Goal: Task Accomplishment & Management: Use online tool/utility

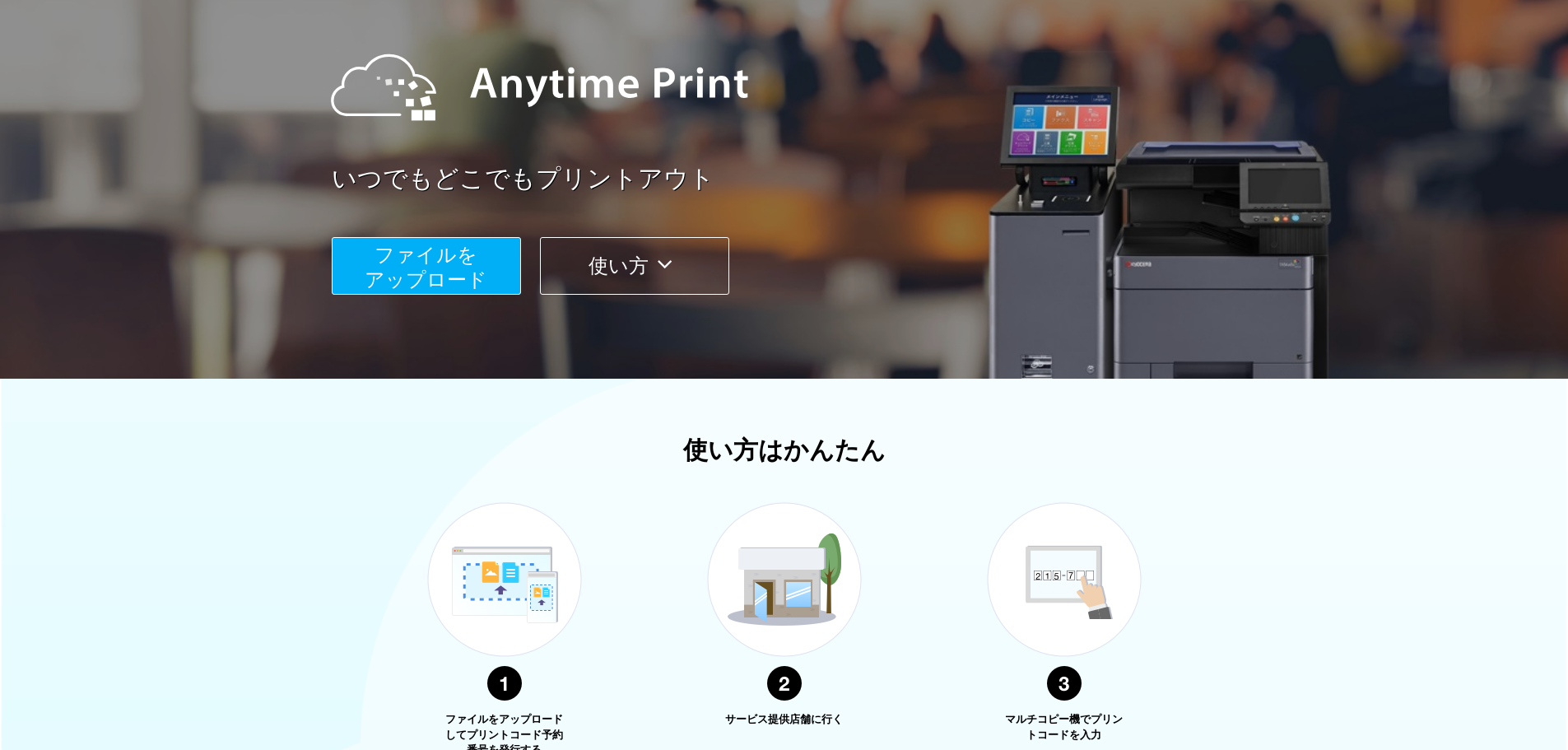
scroll to position [165, 0]
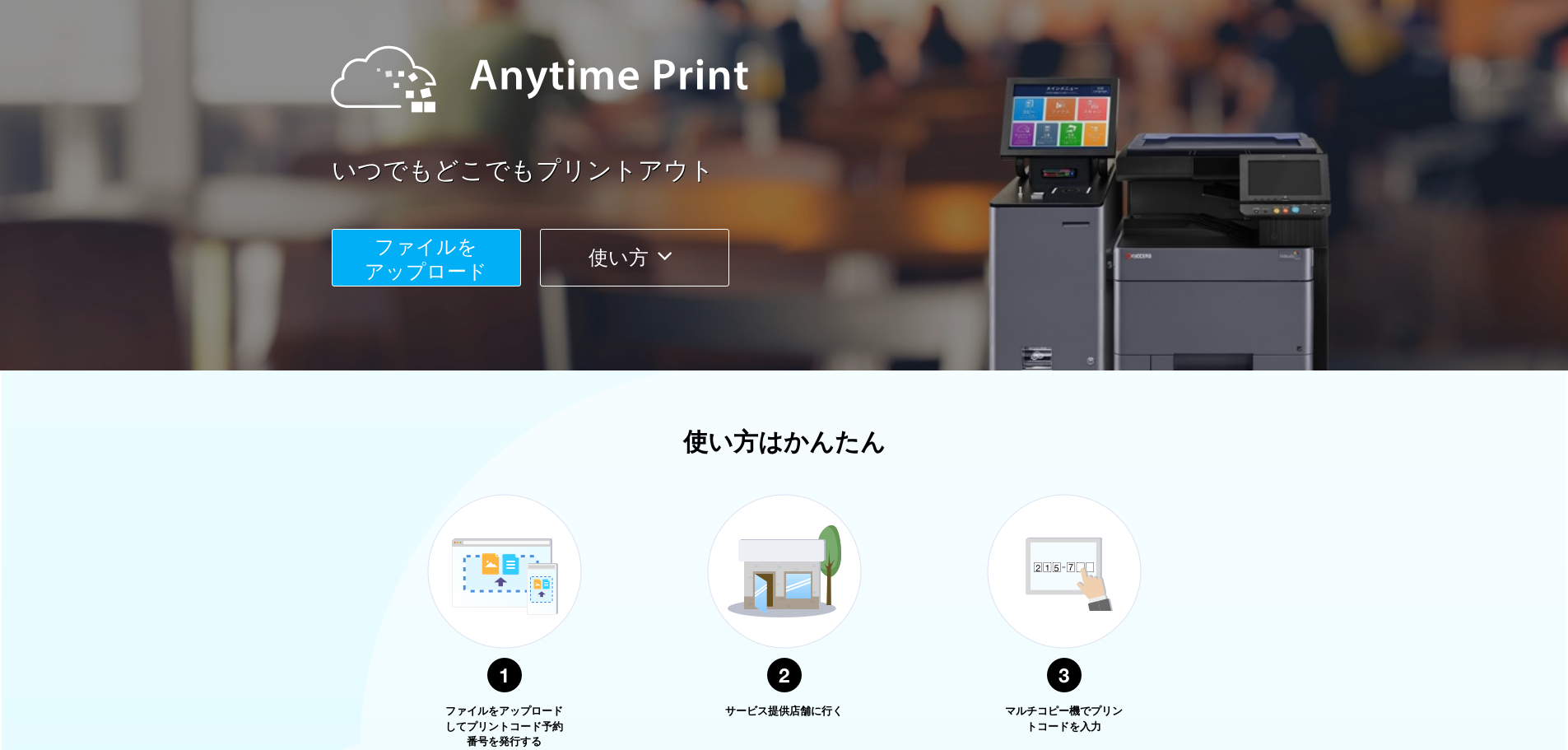
click at [411, 249] on span "ファイルを ​​アップロード" at bounding box center [426, 258] width 123 height 47
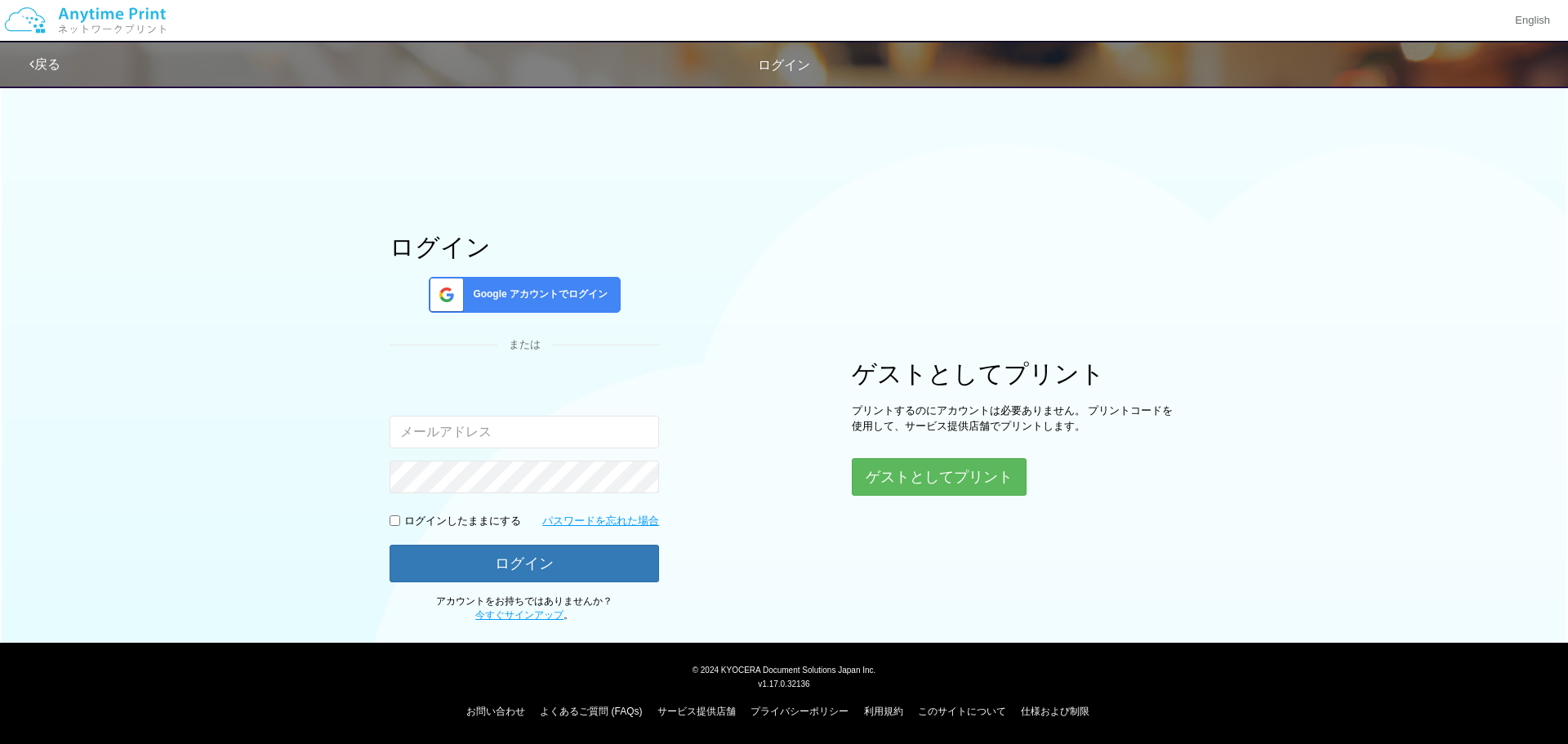
click at [570, 290] on span "Google アカウントでログイン" at bounding box center [537, 294] width 141 height 14
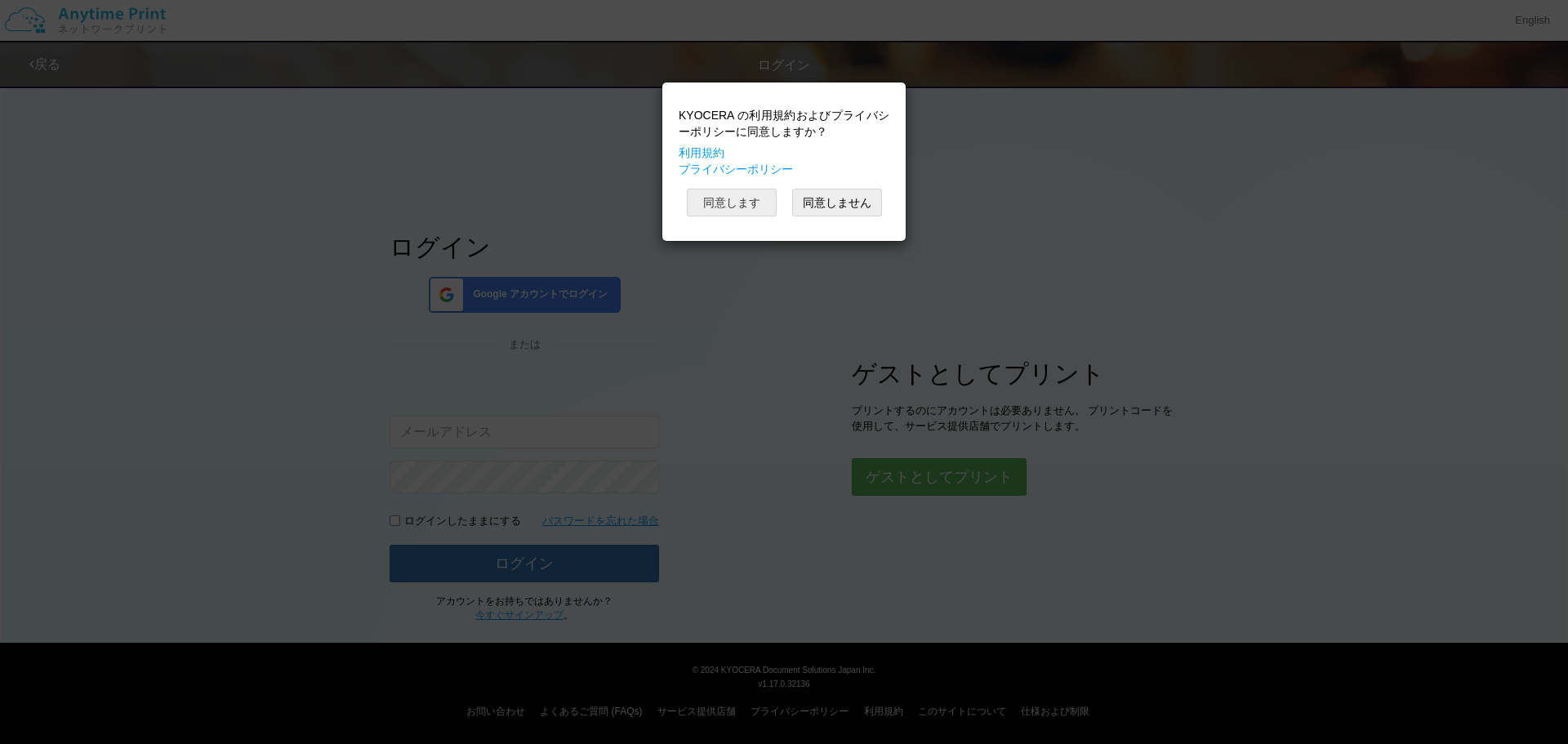
click at [750, 208] on button "同意します" at bounding box center [731, 203] width 90 height 28
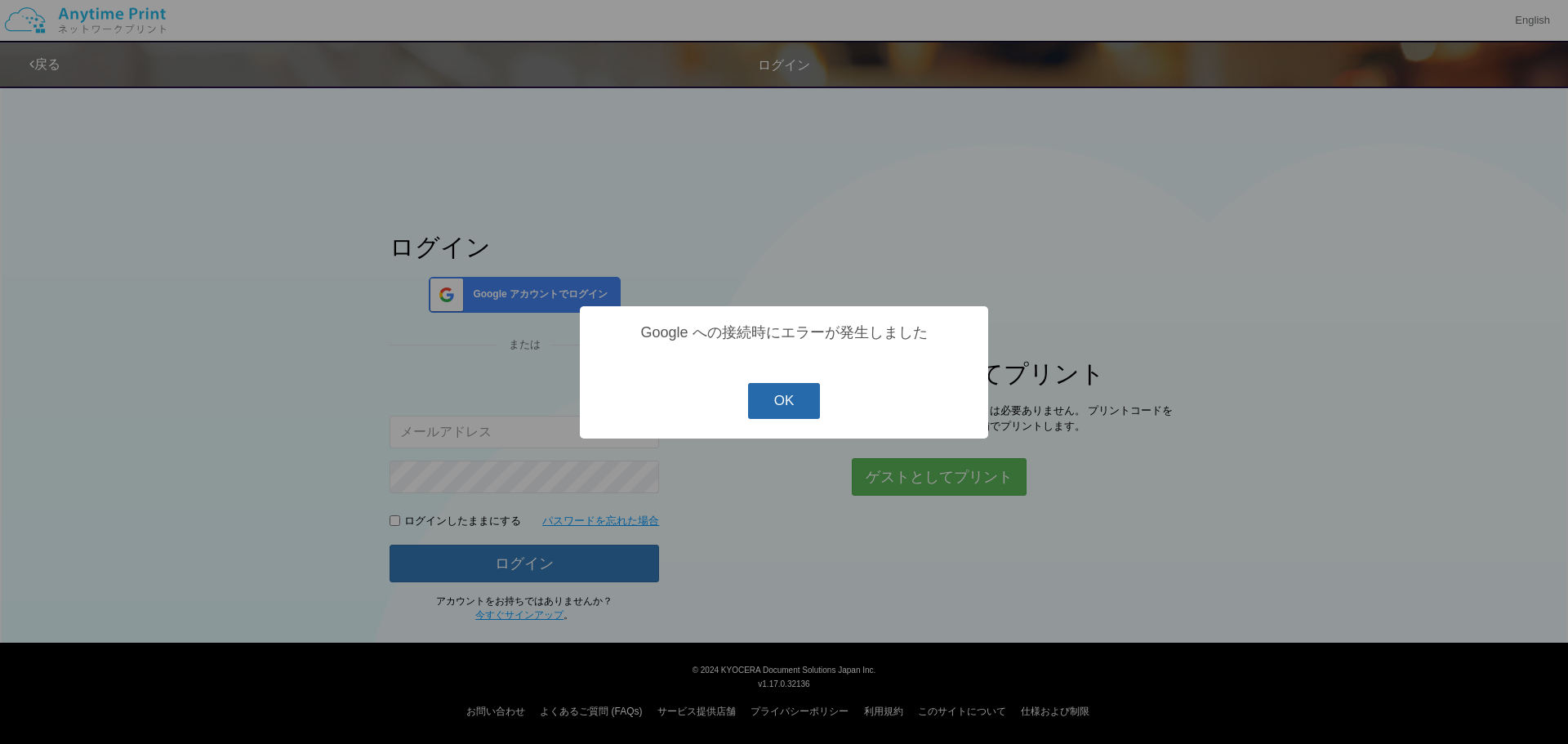
click at [760, 409] on button "OK" at bounding box center [784, 401] width 72 height 36
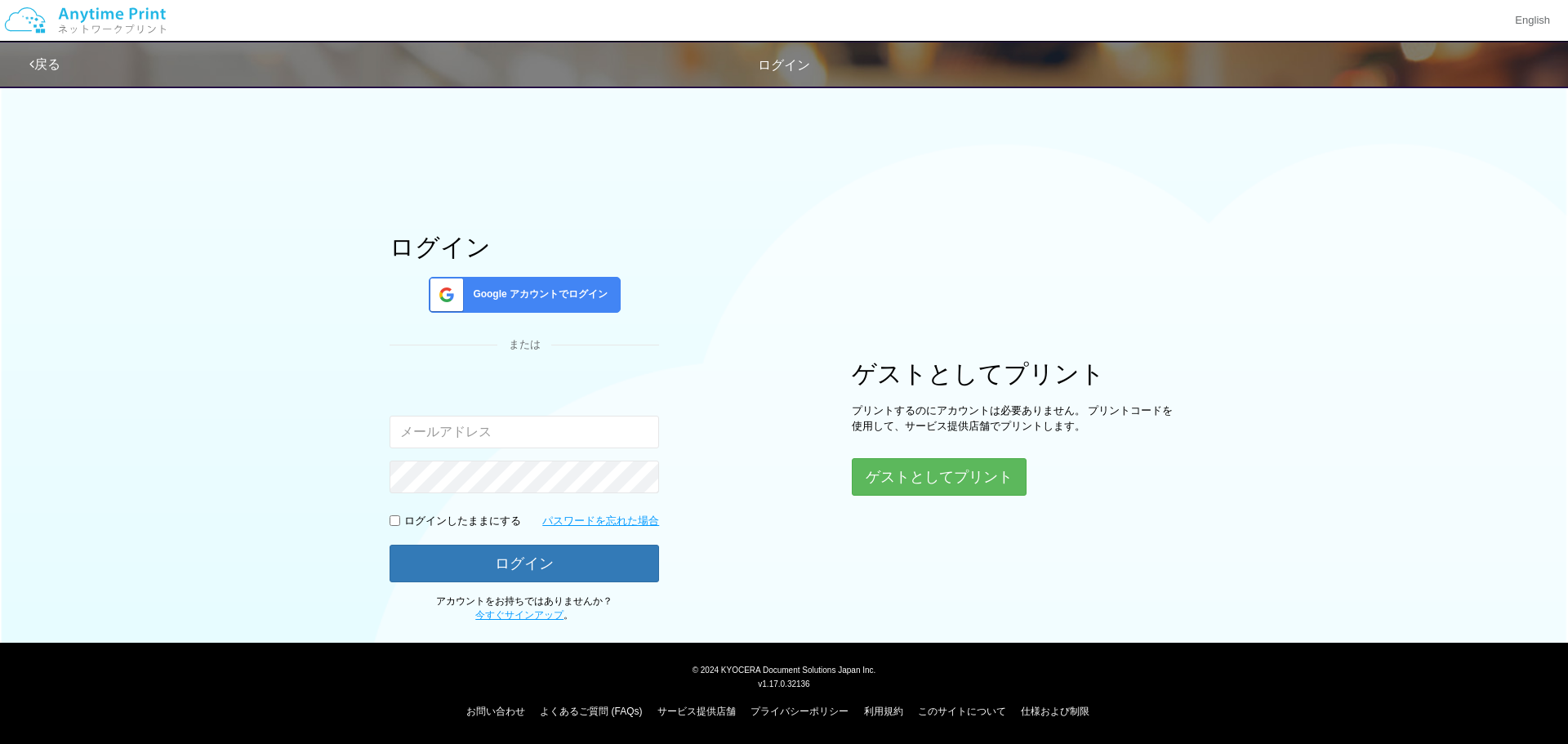
click at [585, 287] on span "Google アカウントでログイン" at bounding box center [537, 294] width 141 height 14
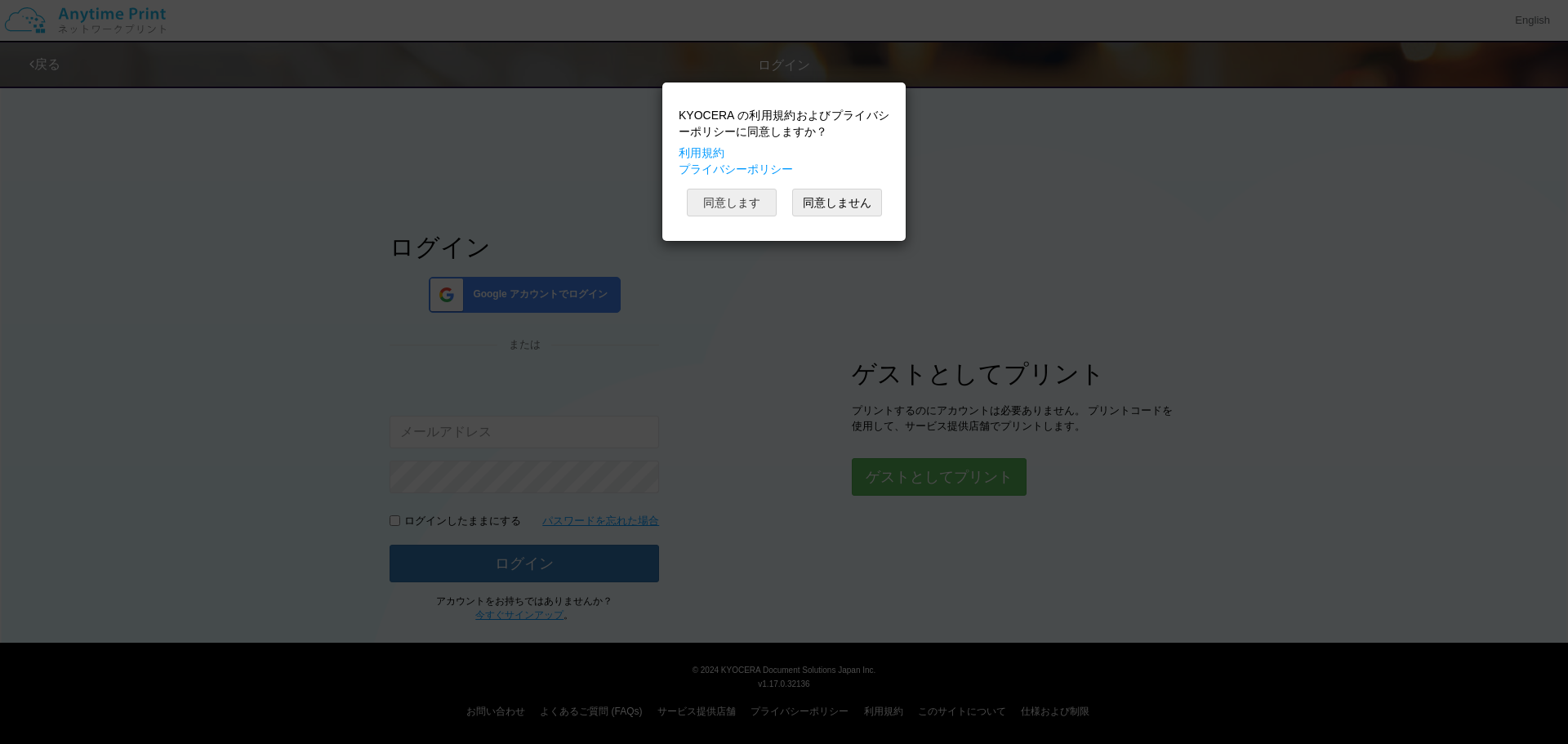
click at [740, 197] on button "同意します" at bounding box center [731, 203] width 90 height 28
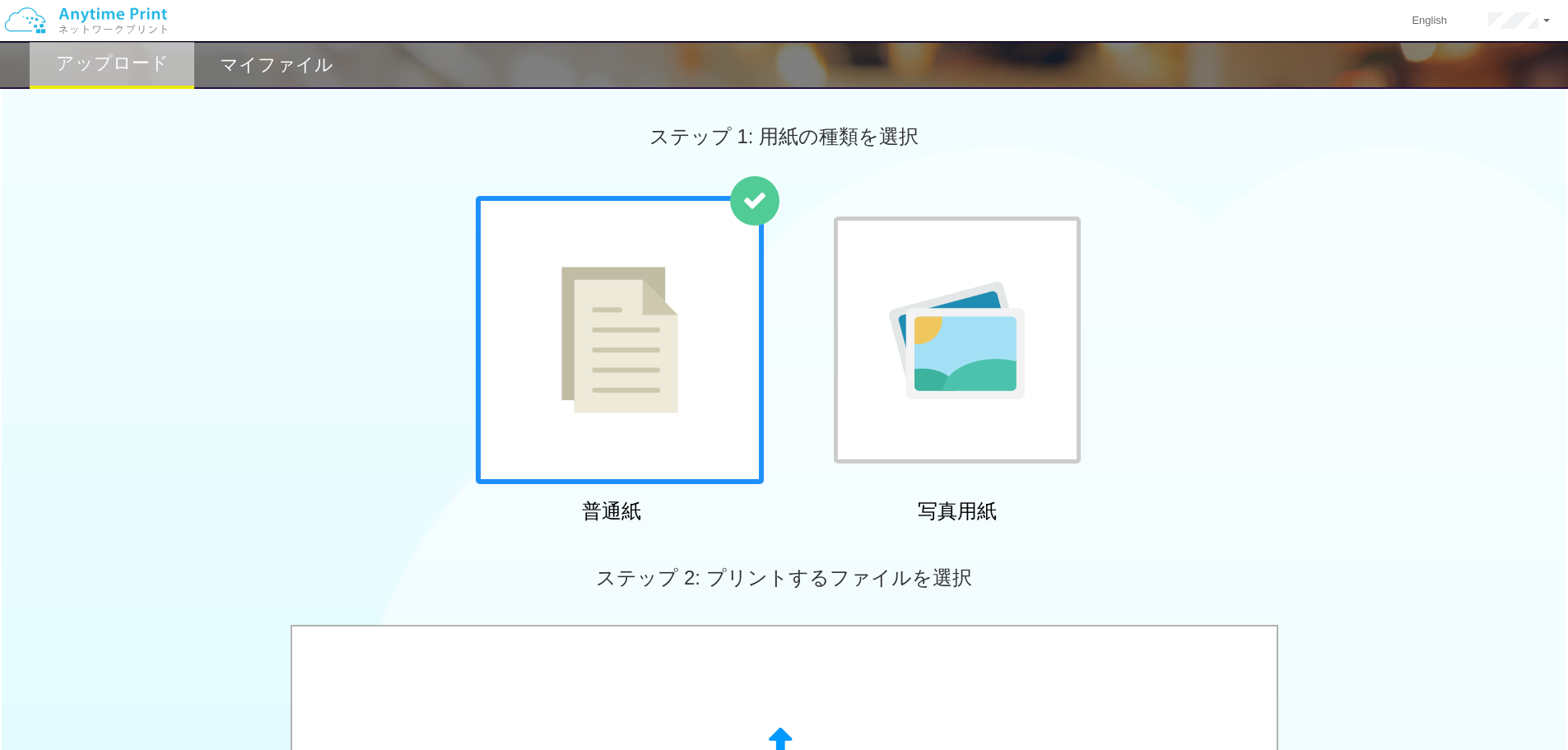
click at [641, 353] on img at bounding box center [619, 339] width 117 height 147
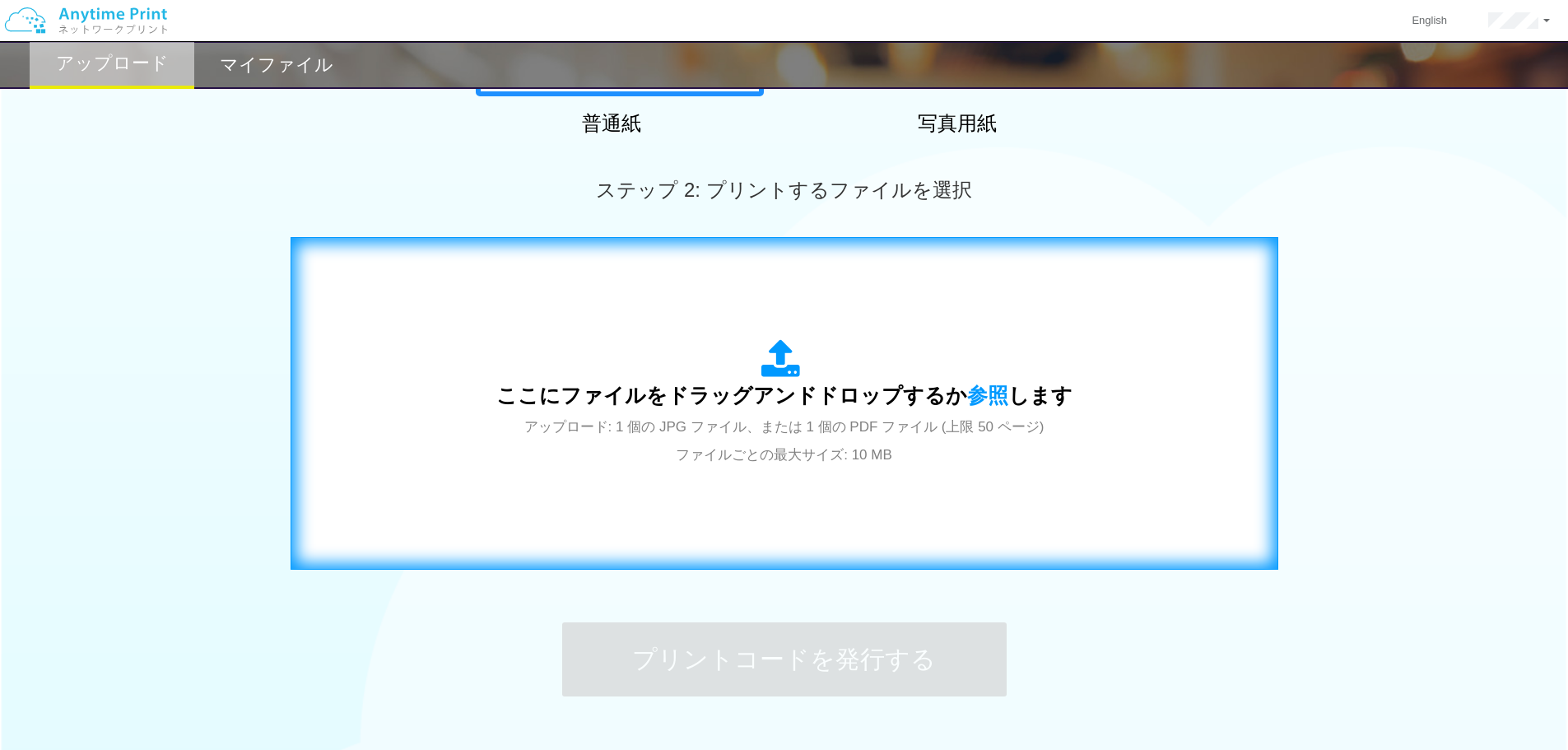
scroll to position [411, 0]
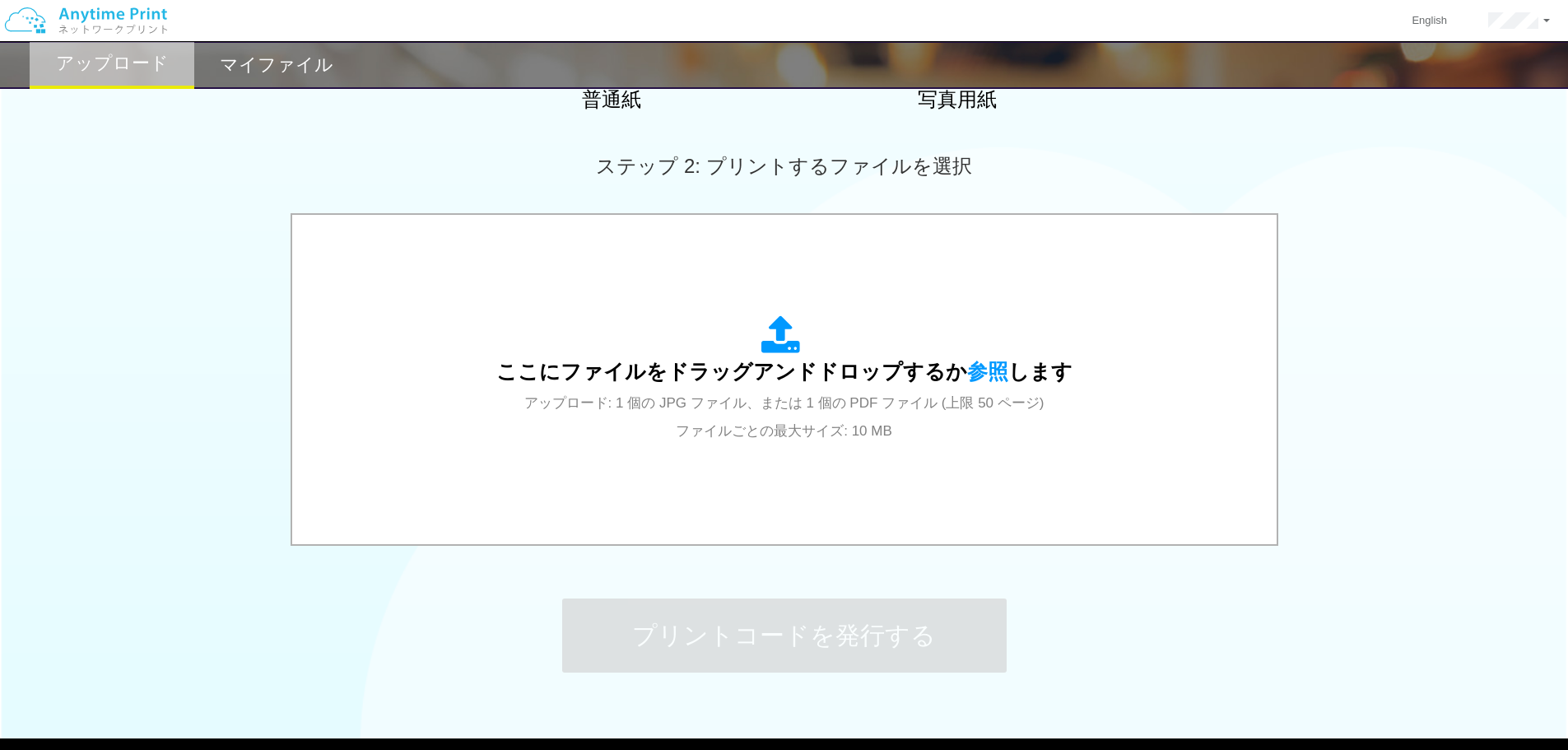
click at [1291, 653] on div "ステップ 1: 用紙の種類を選択 普通紙 写真用紙 普通紙 写真用紙 previous next slide 1 of 2 comma.current.act…" at bounding box center [784, 194] width 1568 height 1056
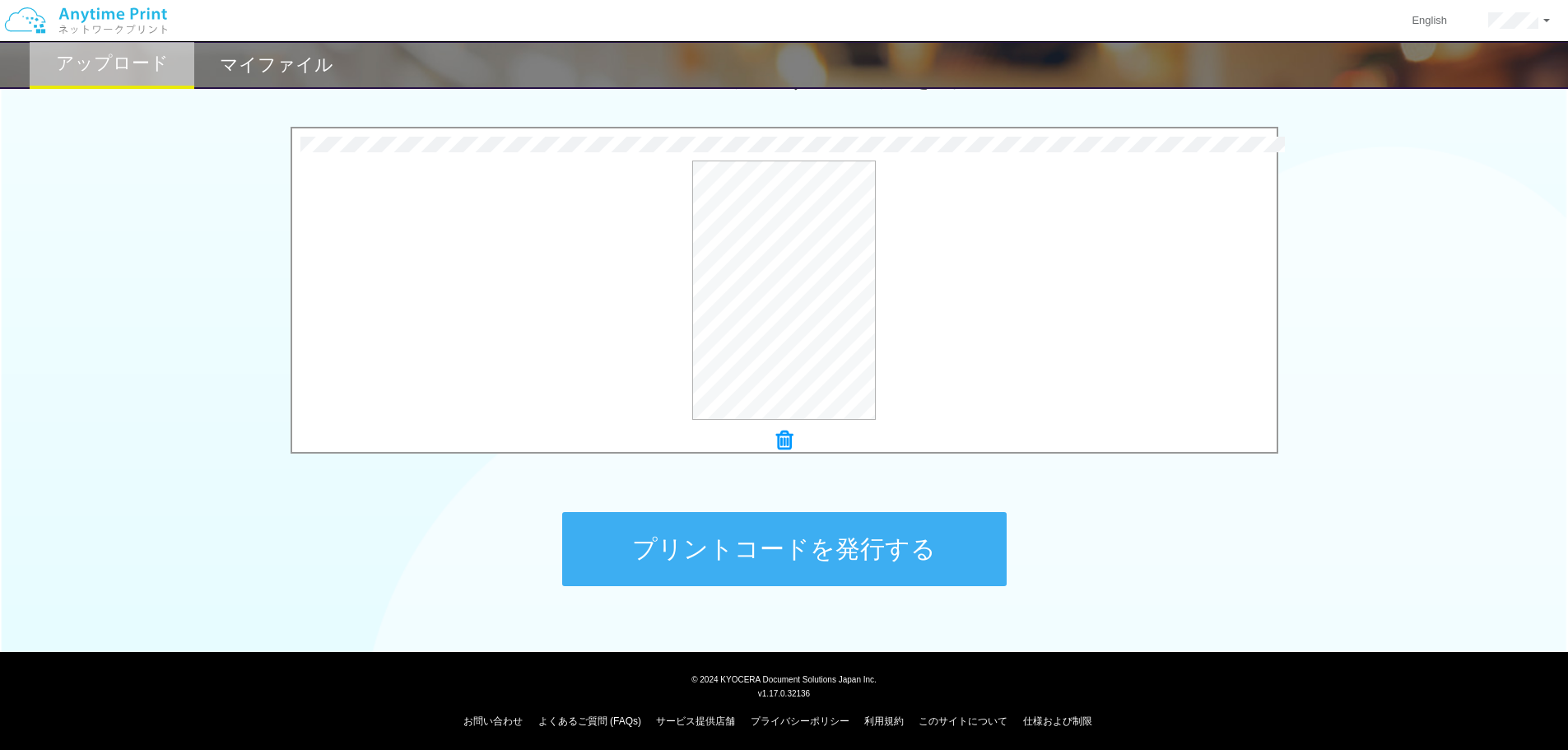
scroll to position [502, 0]
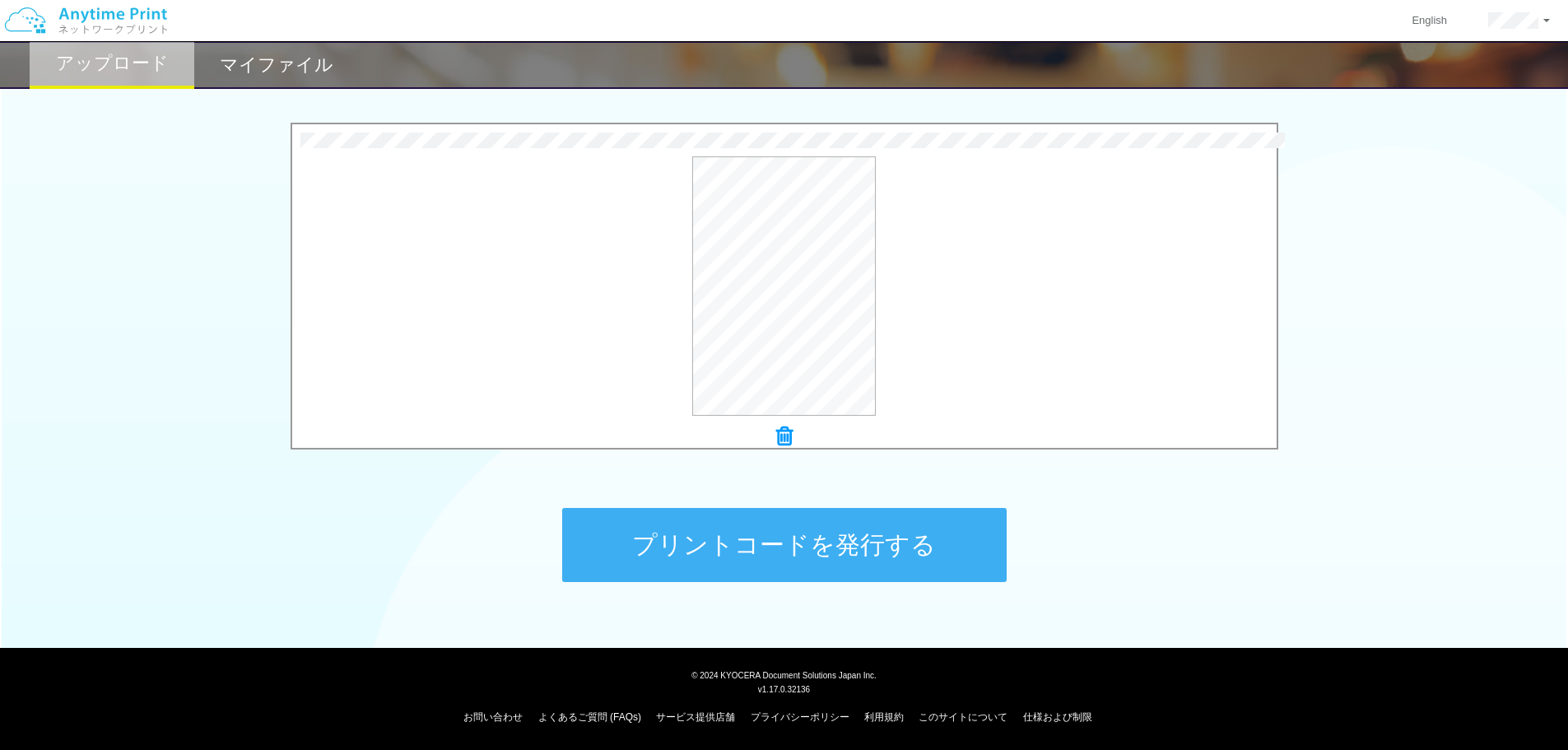
click at [925, 560] on button "プリントコードを発行する" at bounding box center [784, 544] width 445 height 74
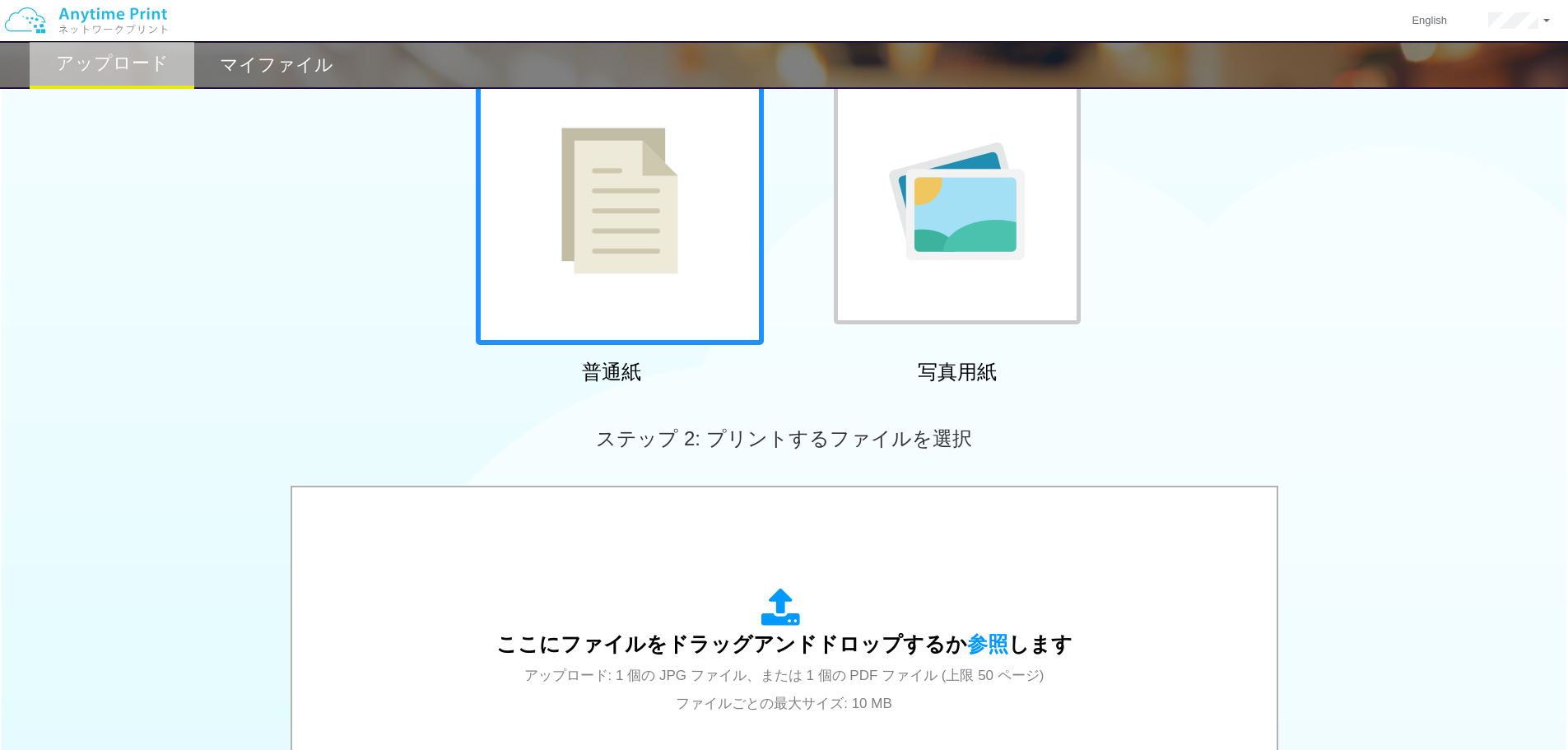
scroll to position [165, 0]
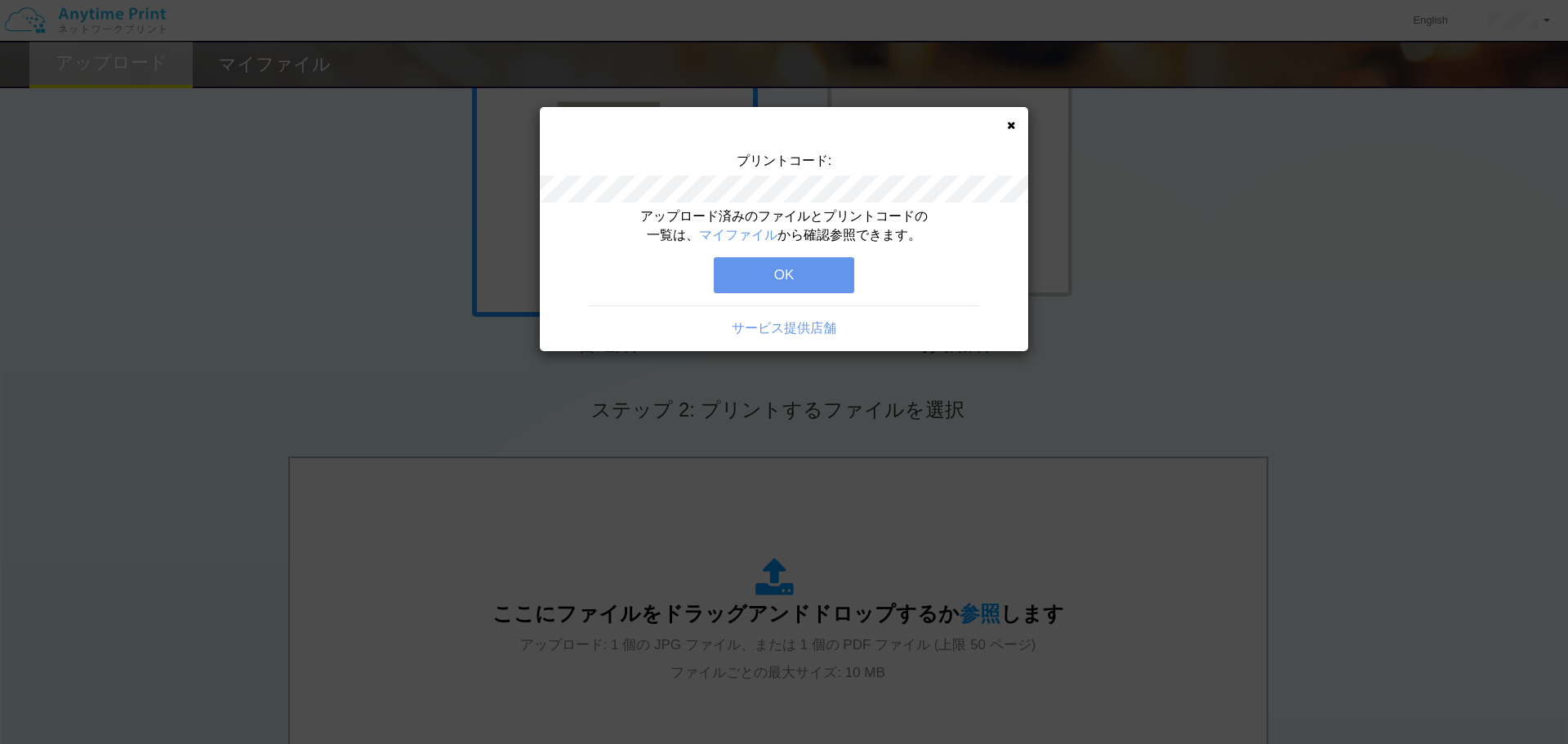
click at [813, 273] on button "OK" at bounding box center [784, 275] width 140 height 36
